Goal: Task Accomplishment & Management: Complete application form

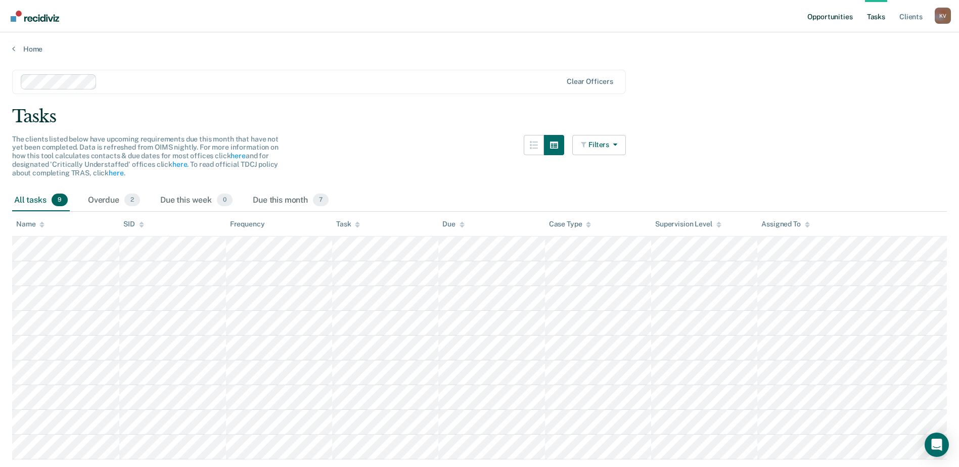
click at [836, 9] on link "Opportunities" at bounding box center [830, 16] width 49 height 32
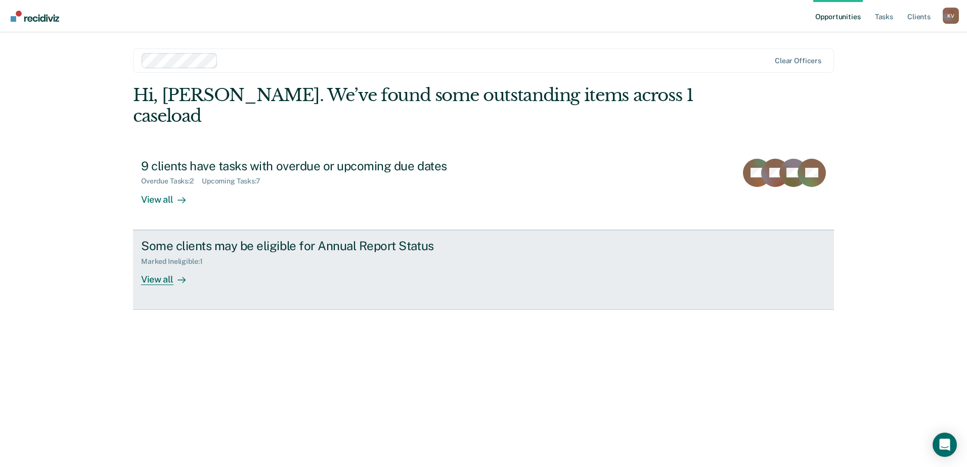
click at [393, 253] on div "Marked Ineligible : 1" at bounding box center [318, 259] width 355 height 13
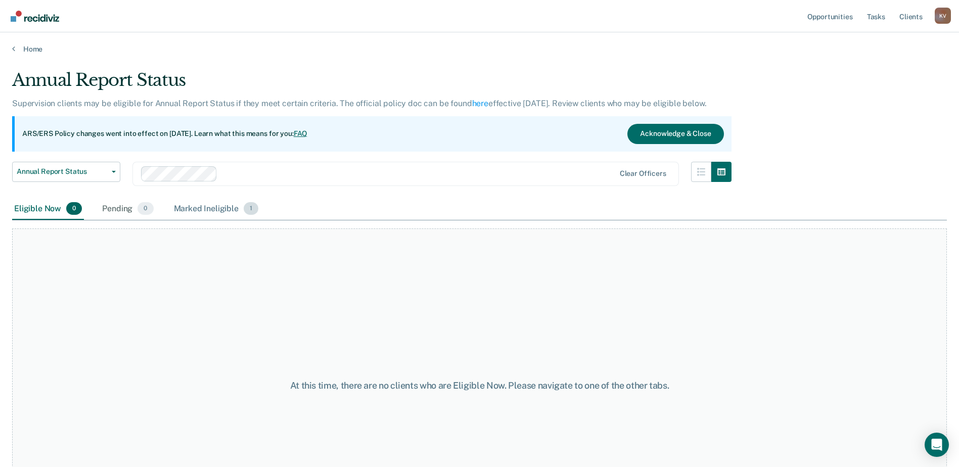
click at [205, 206] on div "Marked Ineligible 1" at bounding box center [216, 209] width 89 height 22
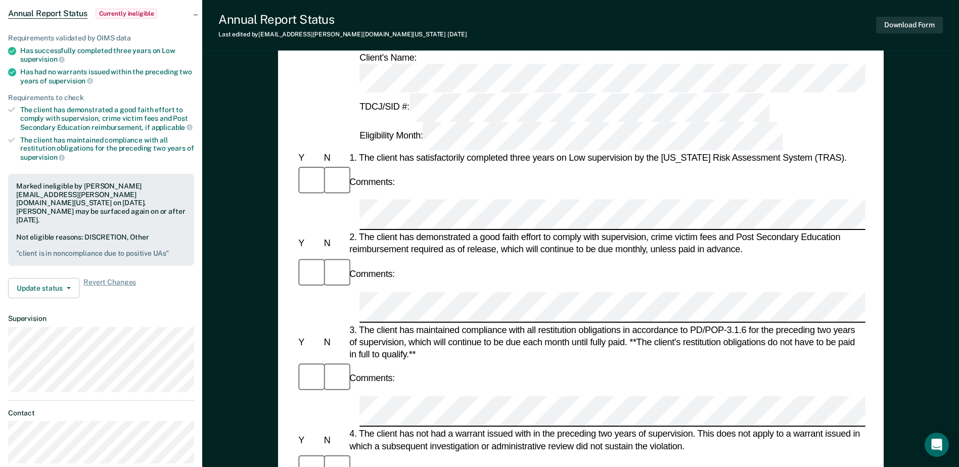
scroll to position [80, 0]
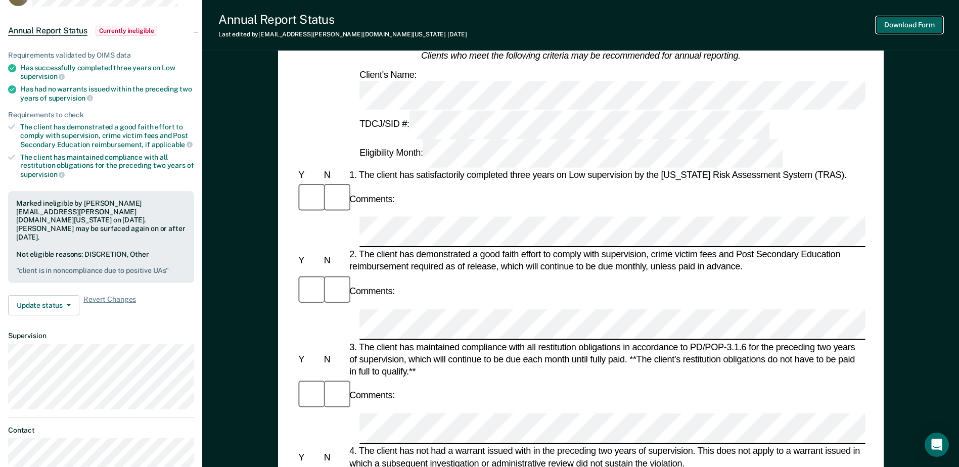
click at [892, 23] on button "Download Form" at bounding box center [909, 25] width 67 height 17
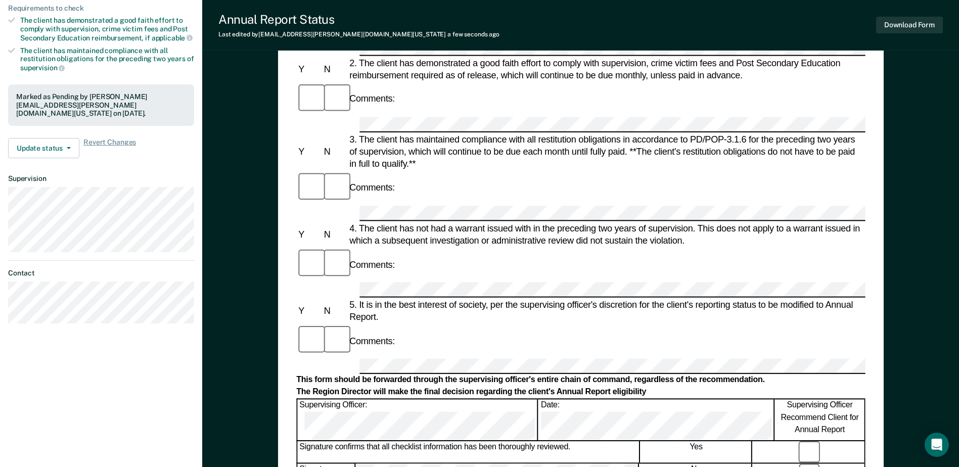
scroll to position [202, 0]
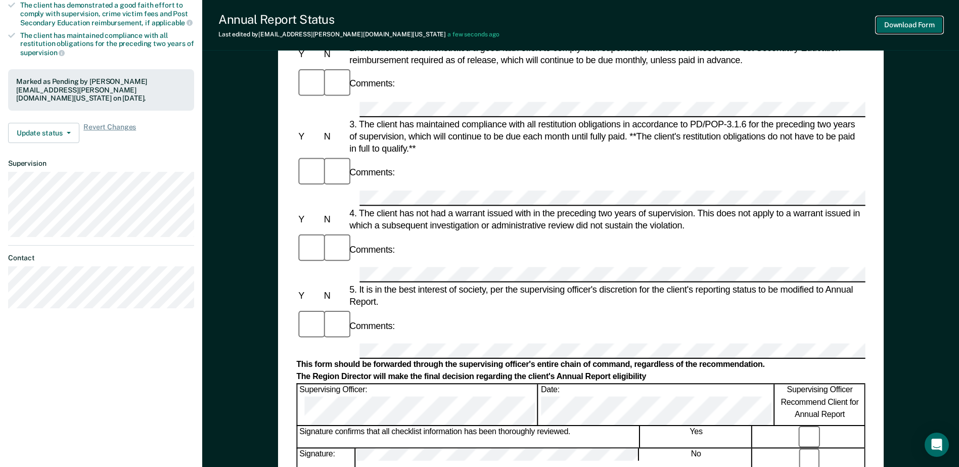
click at [910, 29] on button "Download Form" at bounding box center [909, 25] width 67 height 17
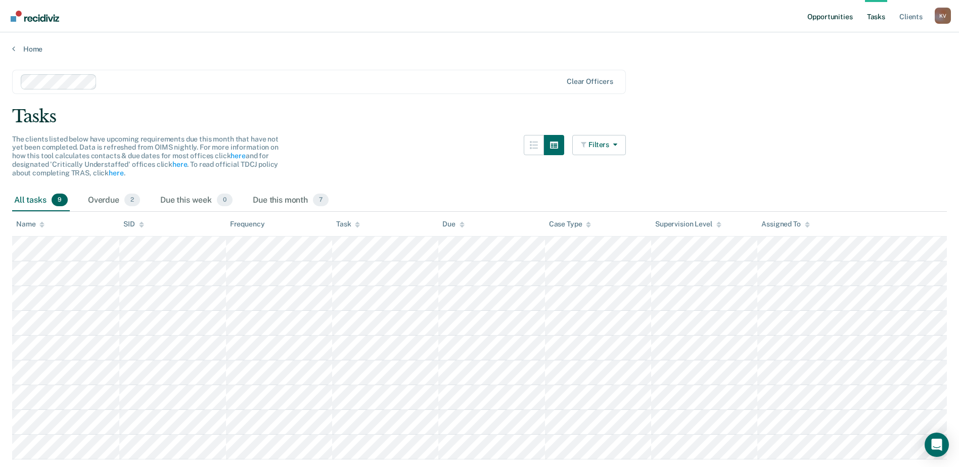
click at [823, 13] on link "Opportunities" at bounding box center [830, 16] width 49 height 32
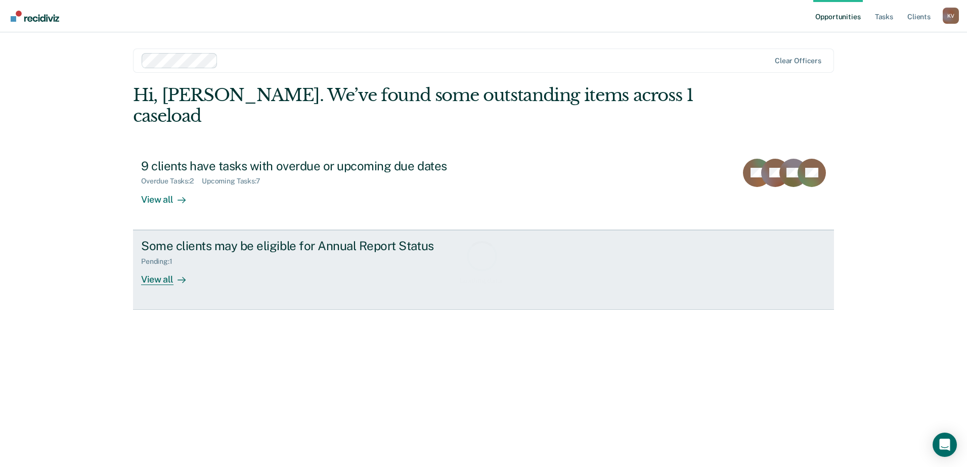
click at [232, 251] on div "Some clients may be eligible for Annual Report Status Pending : 1 View all" at bounding box center [330, 262] width 379 height 47
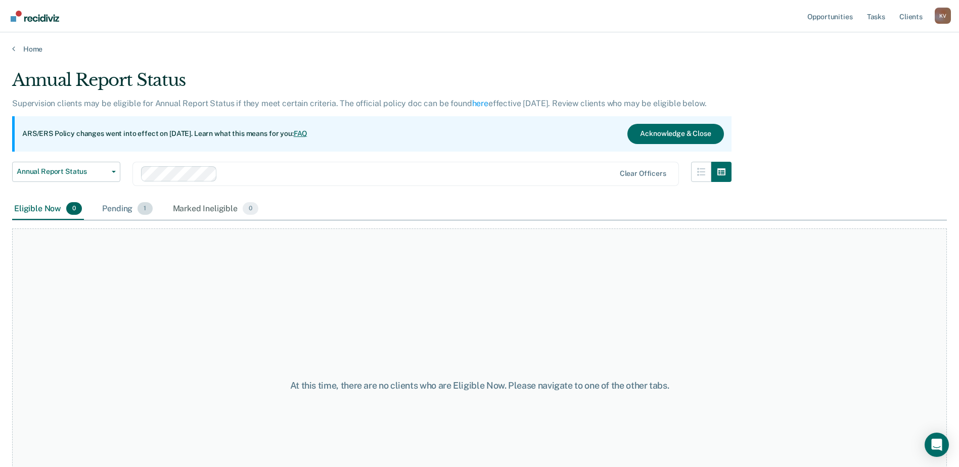
click at [134, 210] on div "Pending 1" at bounding box center [127, 209] width 54 height 22
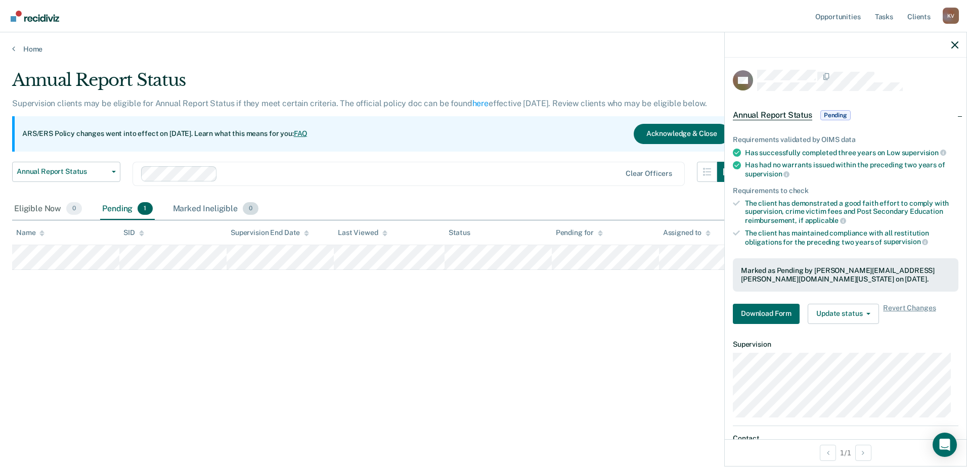
click at [198, 206] on div "Marked Ineligible 0" at bounding box center [216, 209] width 90 height 22
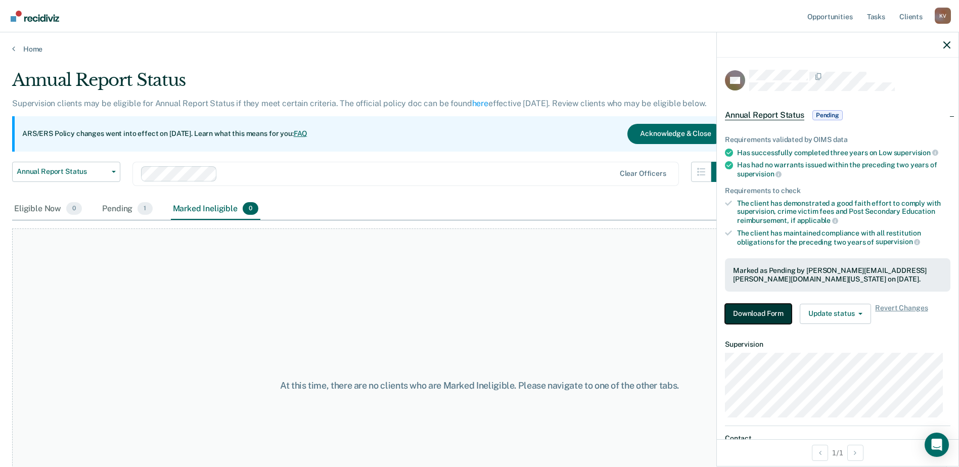
click at [764, 316] on button "Download Form" at bounding box center [758, 314] width 67 height 20
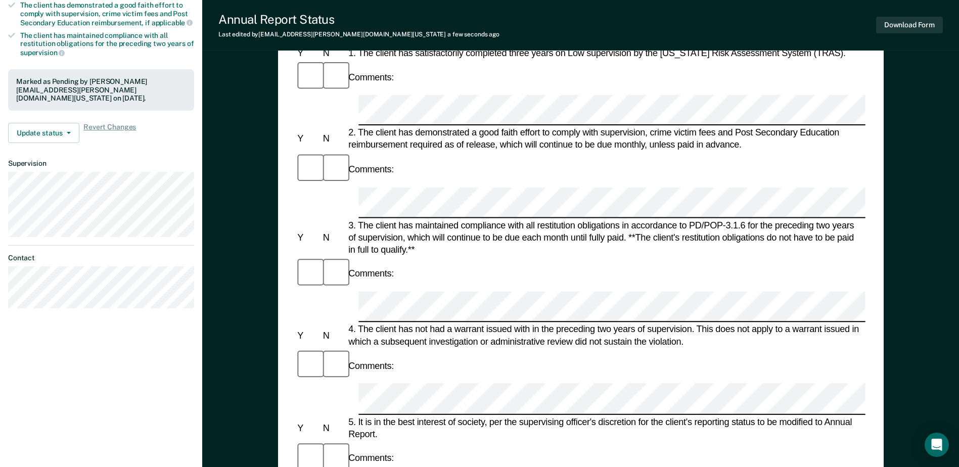
scroll to position [253, 0]
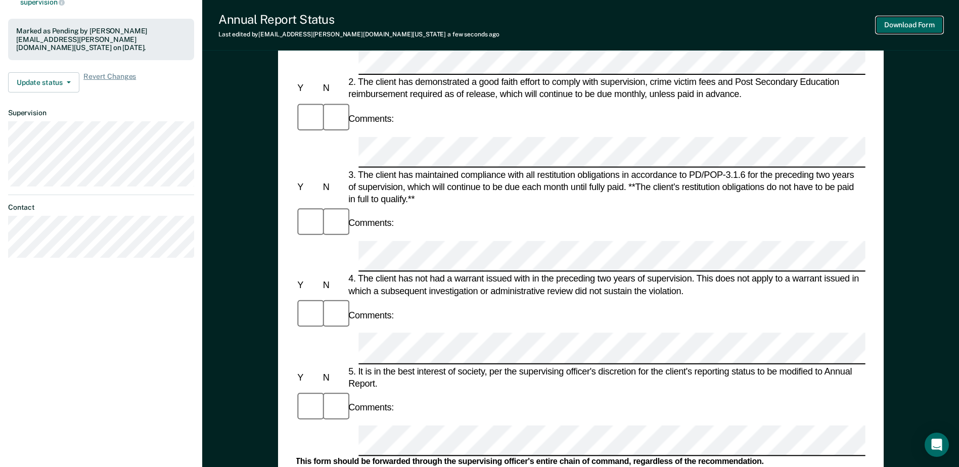
click at [892, 25] on button "Download Form" at bounding box center [909, 25] width 67 height 17
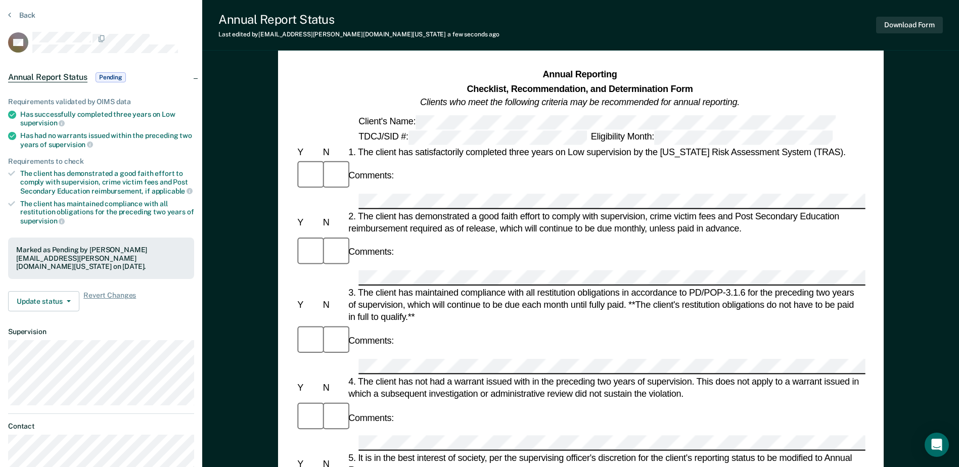
scroll to position [0, 0]
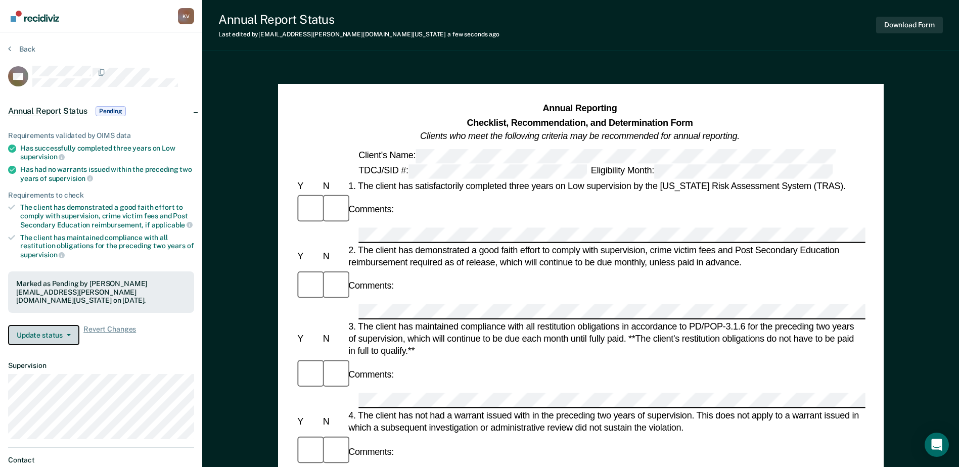
click at [47, 340] on button "Update status" at bounding box center [43, 335] width 71 height 20
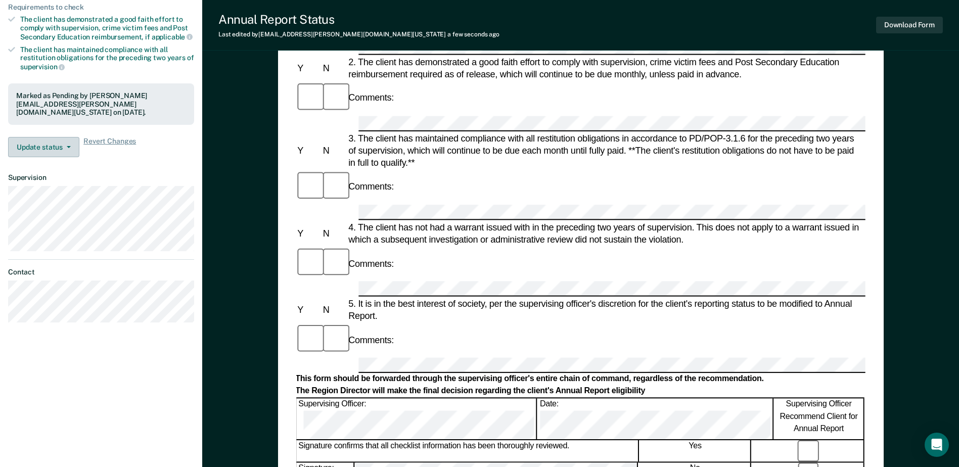
scroll to position [152, 0]
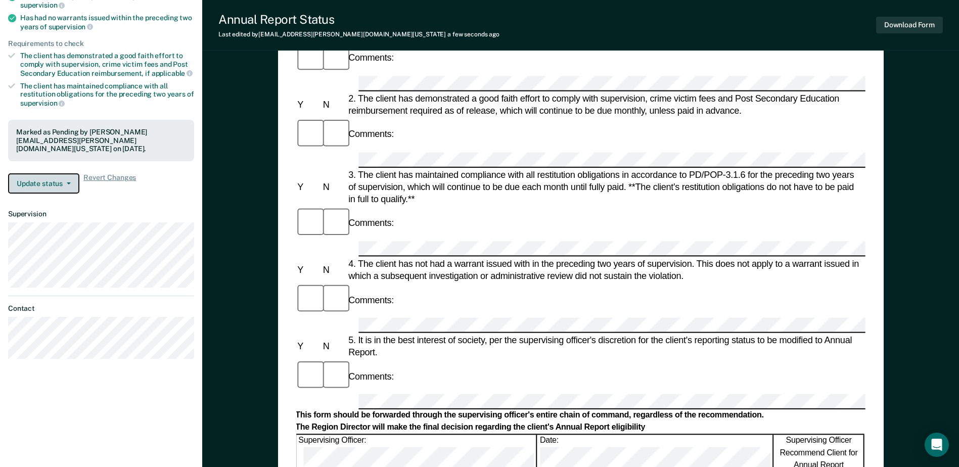
click at [45, 181] on button "Update status" at bounding box center [43, 183] width 71 height 20
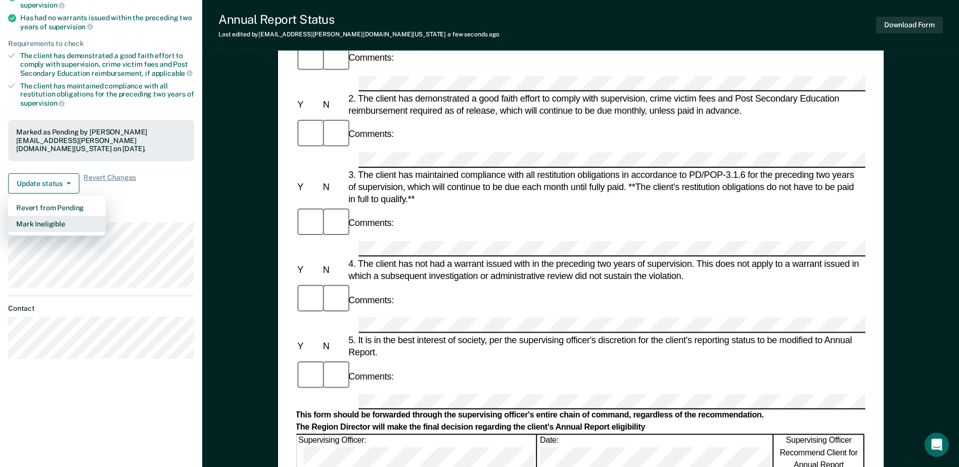
click at [37, 224] on button "Mark Ineligible" at bounding box center [57, 224] width 98 height 16
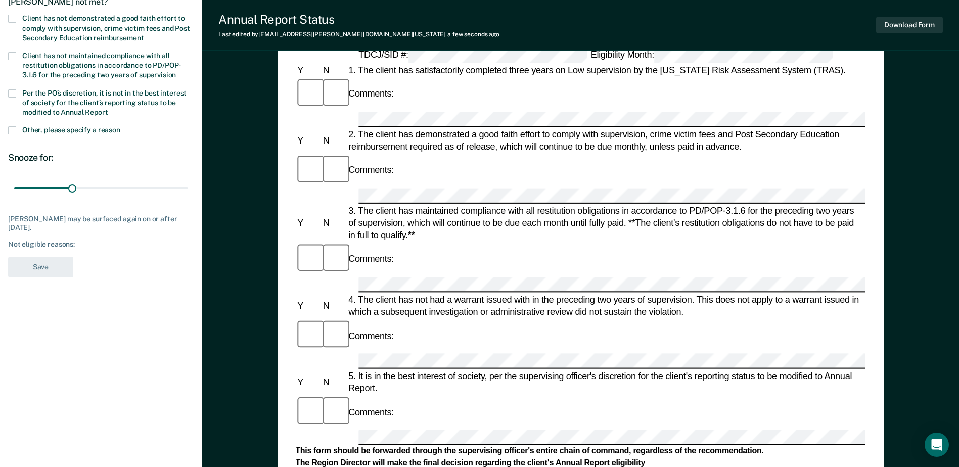
scroll to position [0, 0]
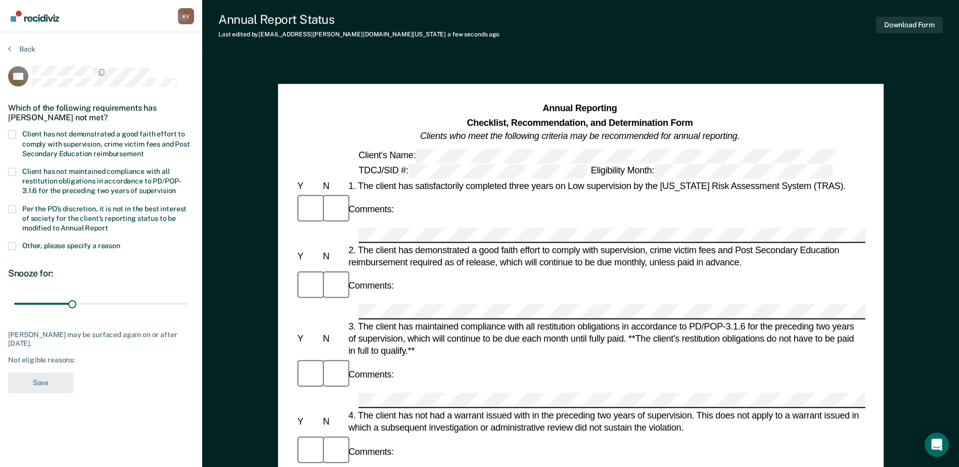
click at [56, 217] on span "Per the PO’s discretion, it is not in the best interest of society for the clie…" at bounding box center [104, 218] width 164 height 27
click at [108, 225] on input "Per the PO’s discretion, it is not in the best interest of society for the clie…" at bounding box center [108, 225] width 0 height 0
click at [28, 384] on button "Save" at bounding box center [40, 383] width 65 height 21
